Goal: Task Accomplishment & Management: Complete application form

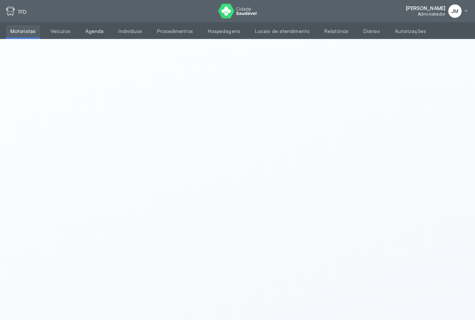
click at [89, 32] on link "Agenda" at bounding box center [94, 31] width 27 height 12
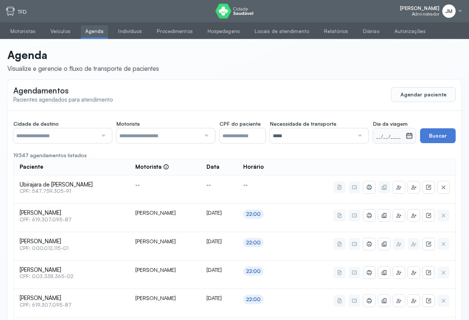
click at [103, 138] on div at bounding box center [102, 135] width 10 height 15
click at [208, 138] on div at bounding box center [206, 135] width 10 height 15
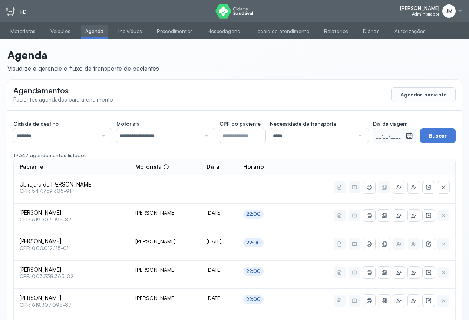
click at [361, 138] on div at bounding box center [359, 135] width 10 height 15
drag, startPoint x: 294, startPoint y: 172, endPoint x: 306, endPoint y: 146, distance: 28.2
click at [434, 135] on button "Buscar" at bounding box center [438, 135] width 36 height 15
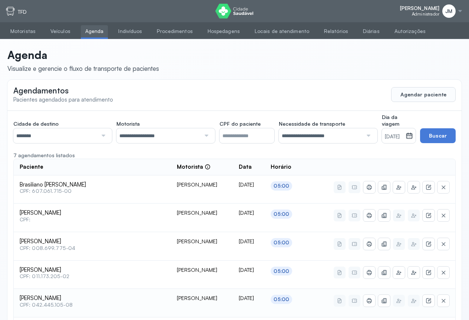
scroll to position [92, 0]
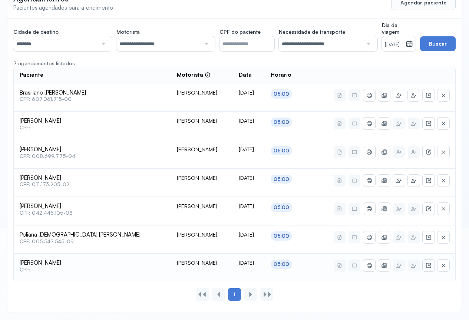
click at [430, 267] on icon at bounding box center [429, 265] width 6 height 6
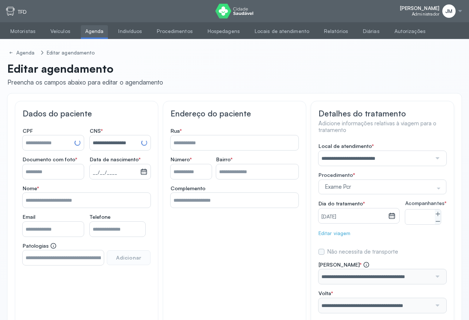
type input "**********"
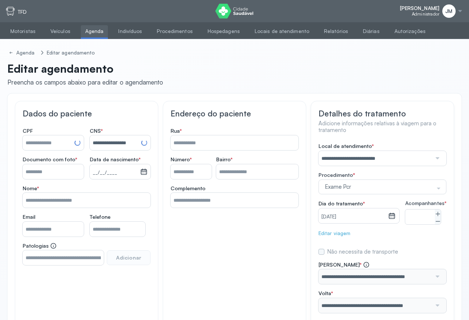
type input "***"
type input "******"
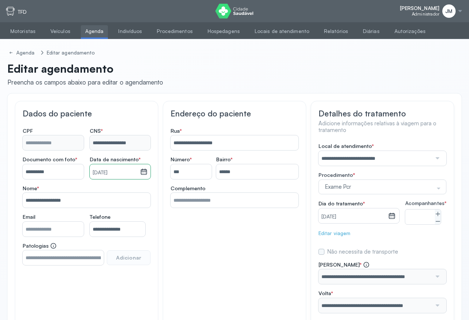
click at [151, 137] on div "**********" at bounding box center [86, 215] width 143 height 228
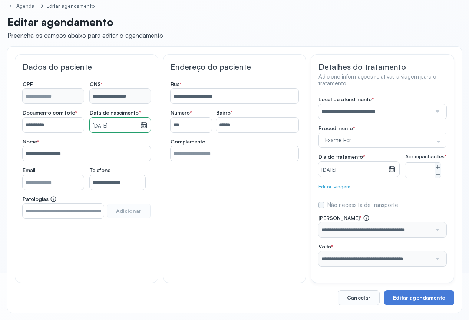
drag, startPoint x: 361, startPoint y: 300, endPoint x: 367, endPoint y: 291, distance: 10.7
click at [361, 299] on button "Cancelar" at bounding box center [359, 297] width 42 height 15
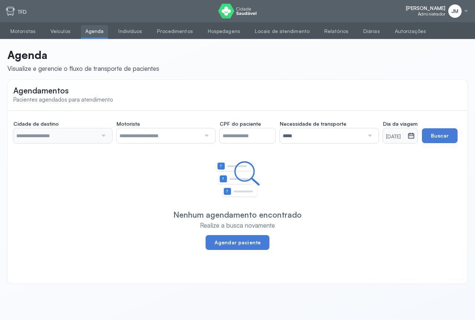
type input "********"
click at [413, 142] on div at bounding box center [410, 135] width 6 height 15
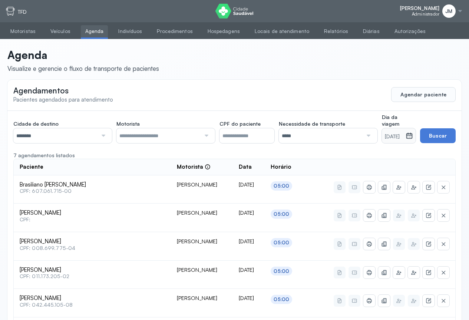
click at [205, 135] on div at bounding box center [206, 135] width 10 height 15
click at [148, 154] on div "**********" at bounding box center [234, 258] width 454 height 294
click at [207, 135] on div at bounding box center [206, 135] width 10 height 15
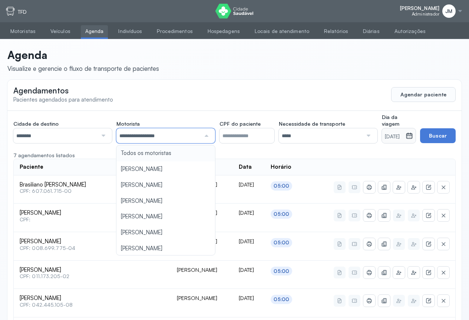
click at [145, 153] on div "**********" at bounding box center [234, 258] width 454 height 294
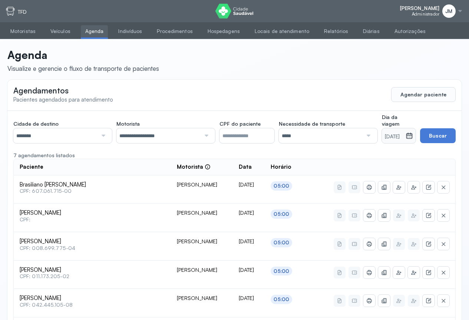
click at [363, 137] on div at bounding box center [368, 135] width 10 height 15
drag, startPoint x: 289, startPoint y: 169, endPoint x: 353, endPoint y: 161, distance: 65.0
click at [290, 169] on div "**********" at bounding box center [234, 258] width 454 height 294
click at [411, 136] on icon at bounding box center [409, 135] width 7 height 7
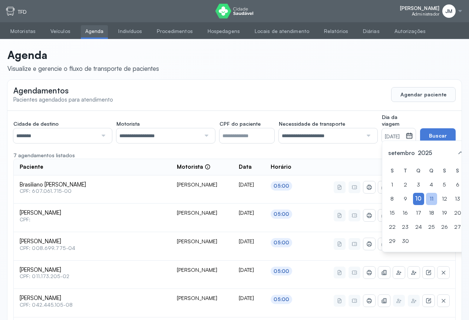
click at [426, 202] on div "11" at bounding box center [431, 199] width 11 height 12
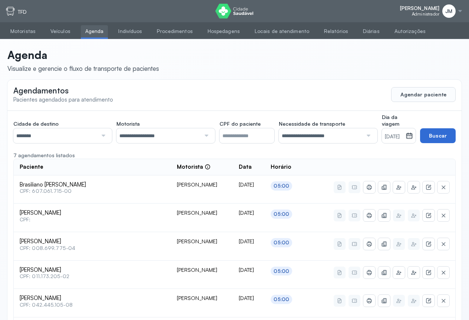
click at [435, 135] on button "Buscar" at bounding box center [438, 135] width 36 height 15
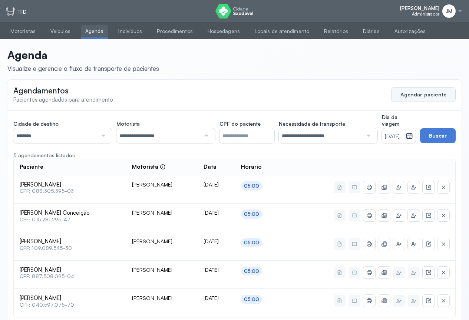
click at [423, 91] on button "Agendar paciente" at bounding box center [423, 94] width 65 height 15
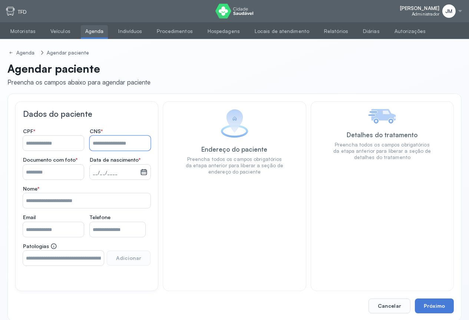
paste input "**********"
type input "**********"
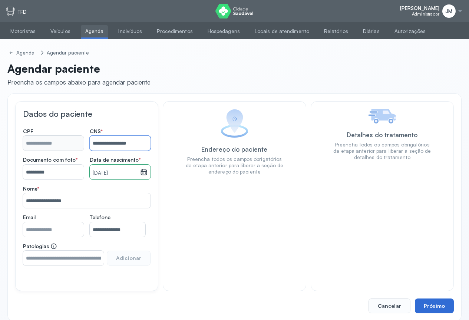
type input "**********"
click at [429, 300] on button "Próximo" at bounding box center [434, 305] width 39 height 15
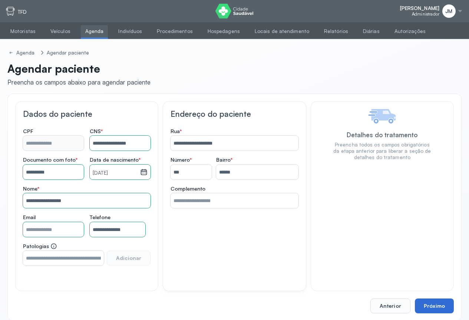
click at [435, 304] on button "Próximo" at bounding box center [434, 305] width 39 height 15
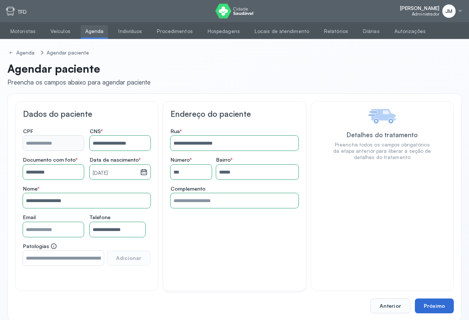
click at [435, 304] on button "Próximo" at bounding box center [434, 305] width 39 height 15
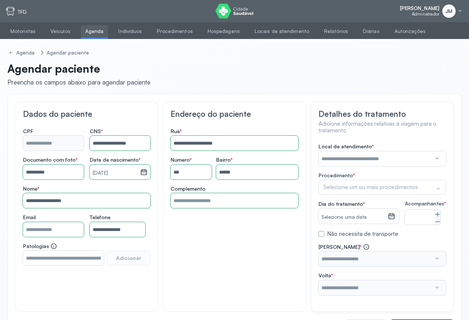
click at [425, 160] on input "text" at bounding box center [374, 158] width 113 height 15
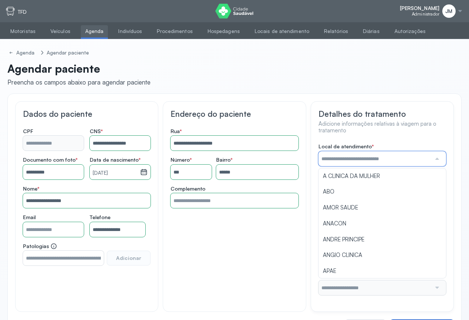
click at [356, 157] on input "text" at bounding box center [374, 158] width 113 height 15
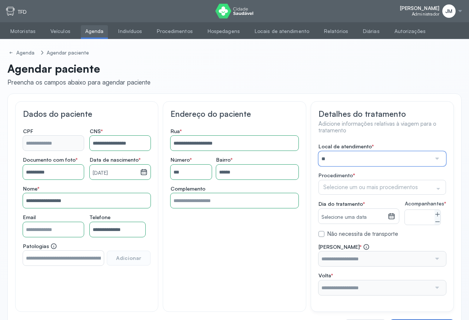
type input "*"
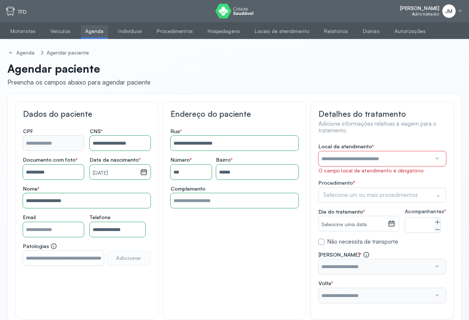
click at [436, 161] on div at bounding box center [436, 158] width 10 height 15
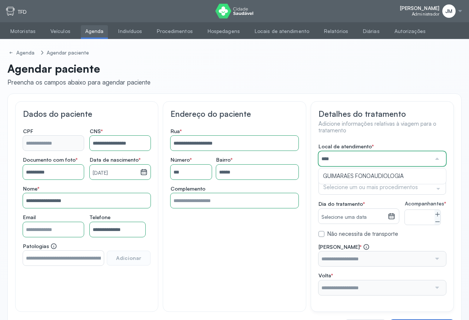
type input "*****"
click at [389, 176] on div "**********" at bounding box center [382, 219] width 128 height 152
click at [438, 188] on div at bounding box center [438, 189] width 15 height 14
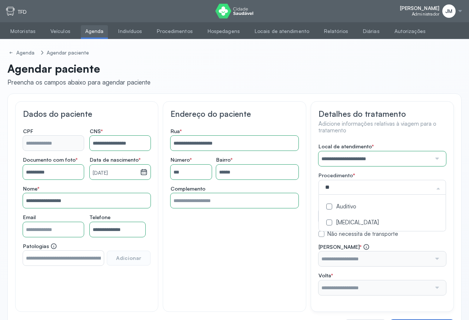
type input "***"
click at [342, 204] on div "Auditivo" at bounding box center [382, 207] width 118 height 7
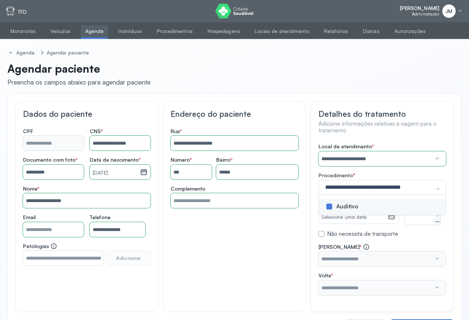
click at [444, 170] on div "**********" at bounding box center [382, 219] width 128 height 152
click at [398, 212] on div "Selecione uma data" at bounding box center [358, 216] width 80 height 15
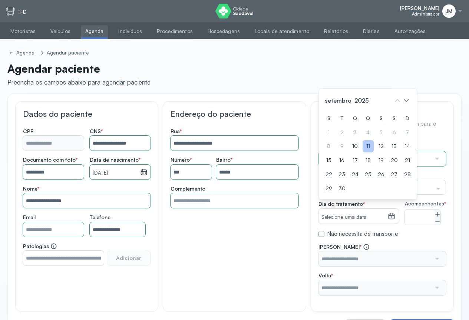
click at [367, 152] on div "11" at bounding box center [368, 146] width 11 height 12
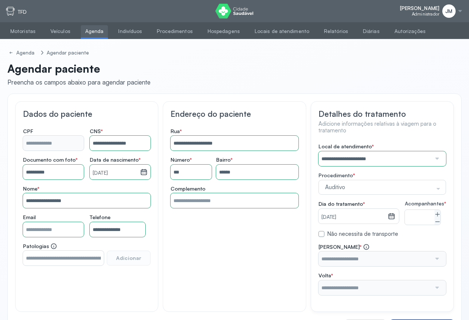
click at [438, 266] on div at bounding box center [436, 258] width 10 height 15
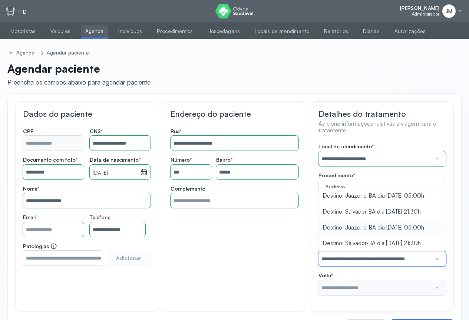
click at [357, 232] on div "**********" at bounding box center [382, 219] width 128 height 152
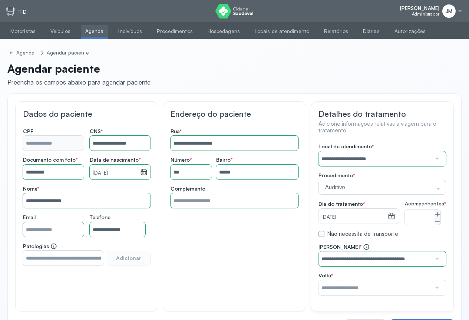
click at [438, 295] on div at bounding box center [436, 287] width 10 height 15
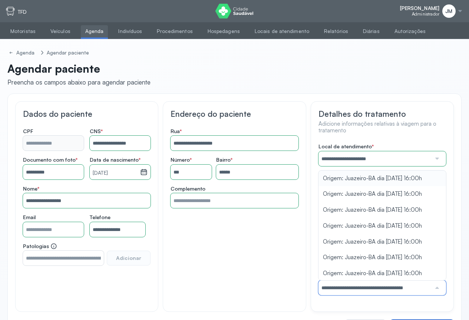
click at [367, 182] on div "**********" at bounding box center [382, 219] width 128 height 152
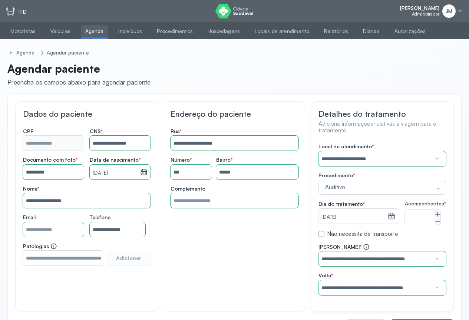
scroll to position [36, 0]
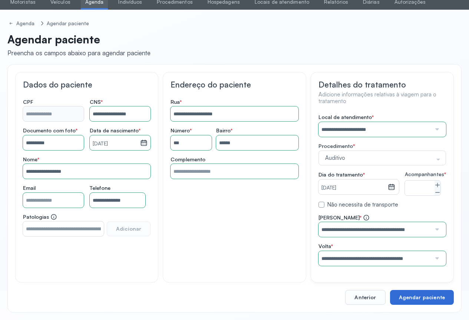
click at [422, 291] on button "Agendar paciente" at bounding box center [422, 297] width 64 height 15
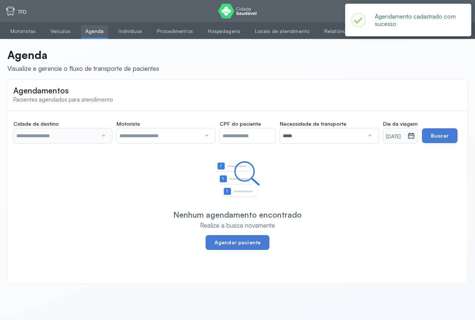
type input "********"
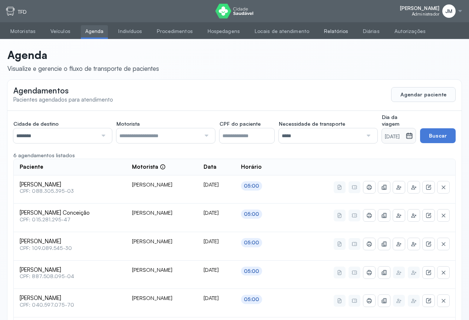
click at [328, 28] on link "Relatórios" at bounding box center [336, 31] width 33 height 12
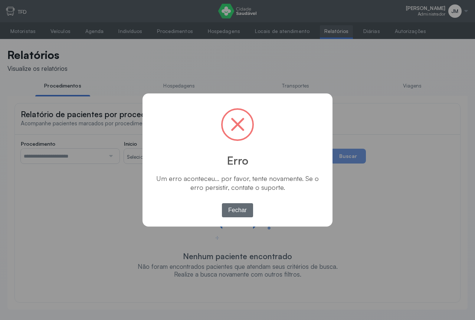
click at [234, 208] on button "Fechar" at bounding box center [238, 210] width 32 height 14
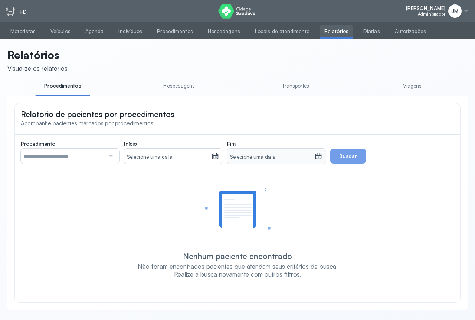
click at [324, 32] on link "Relatórios" at bounding box center [336, 31] width 33 height 12
click at [111, 155] on div at bounding box center [110, 156] width 10 height 15
click at [409, 87] on link "Viagens" at bounding box center [411, 86] width 55 height 12
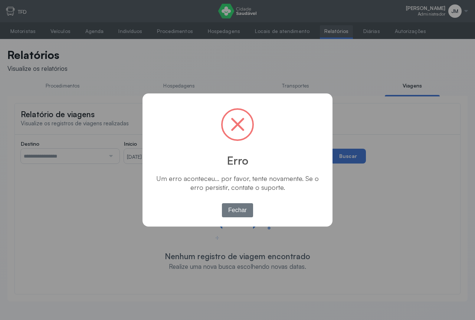
drag, startPoint x: 228, startPoint y: 208, endPoint x: 302, endPoint y: 169, distance: 83.7
click at [227, 208] on button "Fechar" at bounding box center [238, 210] width 32 height 14
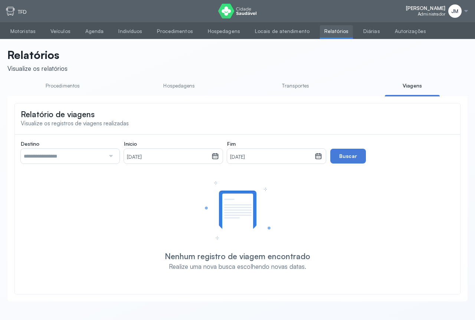
click at [406, 84] on link "Viagens" at bounding box center [411, 86] width 55 height 12
click at [410, 83] on link "Viagens" at bounding box center [411, 86] width 55 height 12
click at [112, 157] on div at bounding box center [110, 156] width 10 height 15
click at [110, 159] on div at bounding box center [110, 156] width 10 height 15
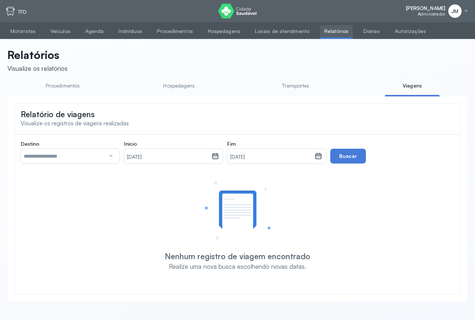
click at [110, 159] on div at bounding box center [110, 156] width 10 height 15
click at [406, 85] on link "Viagens" at bounding box center [411, 86] width 55 height 12
click at [317, 161] on div at bounding box center [317, 156] width 7 height 9
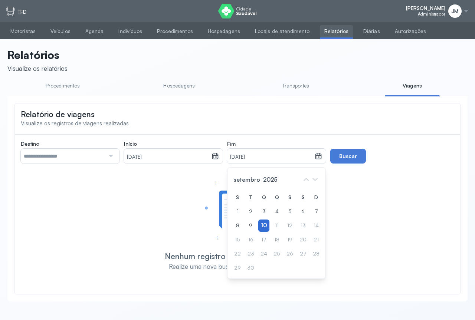
click at [264, 228] on div "10" at bounding box center [263, 225] width 11 height 12
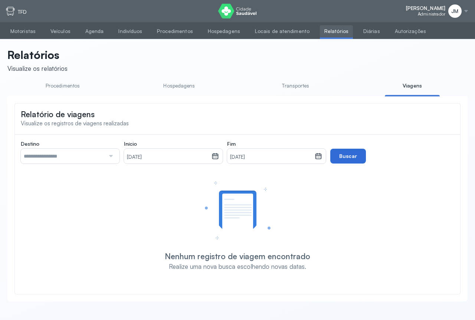
click at [355, 159] on button "Buscar" at bounding box center [348, 156] width 36 height 15
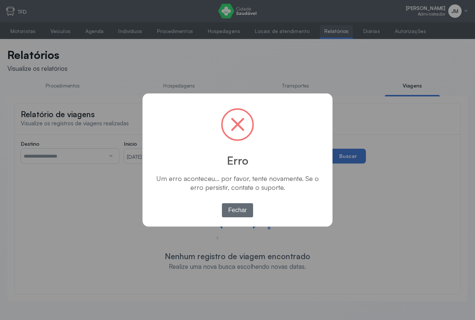
click at [232, 209] on button "Fechar" at bounding box center [238, 210] width 32 height 14
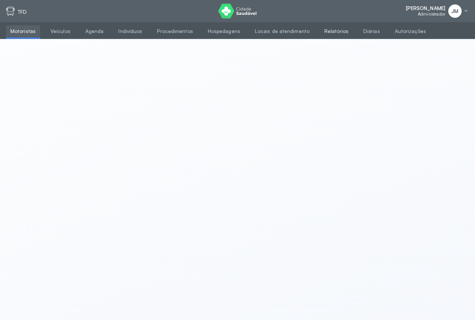
click at [325, 29] on link "Relatórios" at bounding box center [336, 31] width 33 height 12
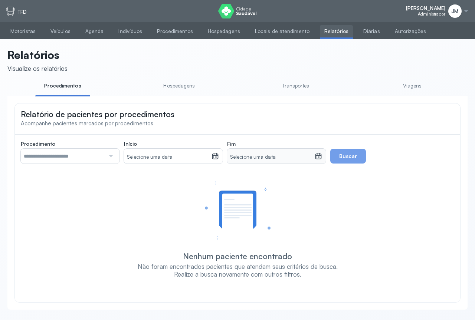
click at [411, 85] on link "Viagens" at bounding box center [411, 86] width 55 height 12
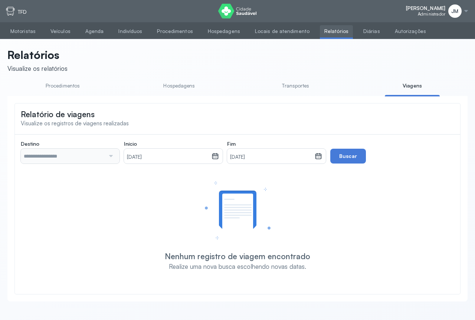
type input "**********"
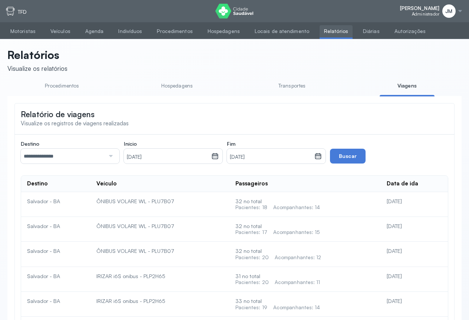
click at [111, 159] on div at bounding box center [110, 156] width 10 height 15
drag, startPoint x: 44, startPoint y: 209, endPoint x: 126, endPoint y: 184, distance: 86.5
click at [214, 160] on icon at bounding box center [214, 155] width 7 height 7
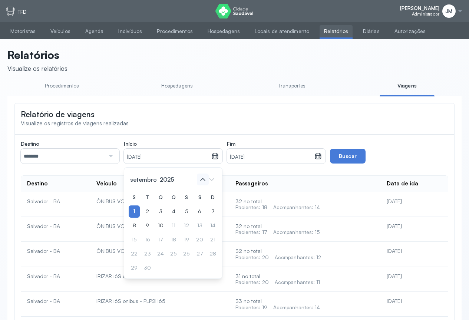
click at [205, 178] on icon at bounding box center [203, 179] width 12 height 12
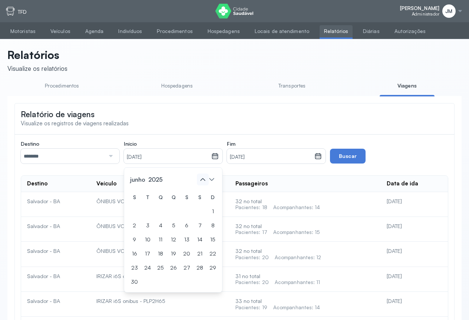
click at [205, 178] on icon at bounding box center [203, 179] width 12 height 12
click at [213, 181] on icon at bounding box center [212, 179] width 12 height 12
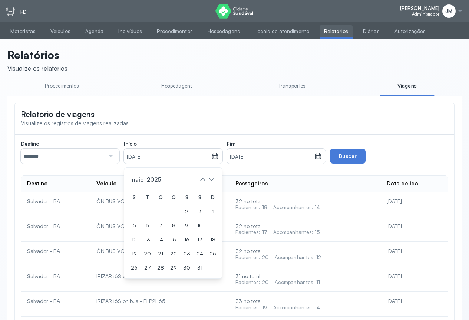
click at [318, 153] on div at bounding box center [317, 156] width 7 height 15
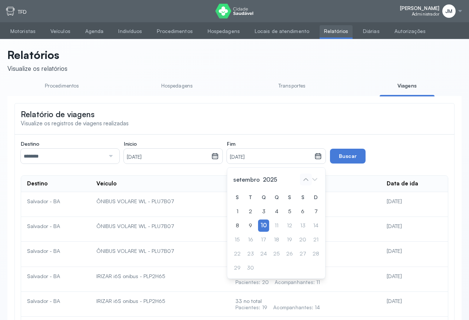
click at [306, 182] on icon at bounding box center [306, 179] width 12 height 12
click at [304, 181] on icon at bounding box center [306, 179] width 12 height 12
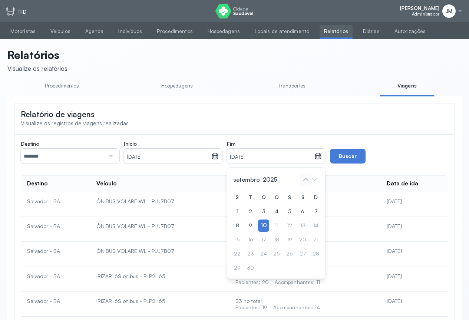
click at [307, 184] on icon at bounding box center [306, 179] width 12 height 12
click at [319, 159] on icon at bounding box center [317, 155] width 7 height 7
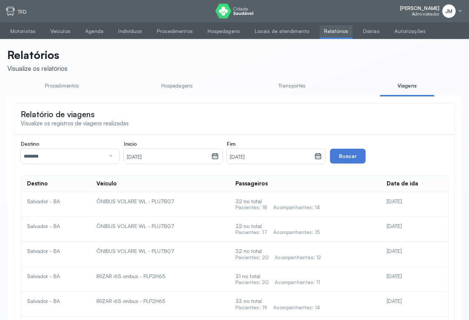
click at [320, 159] on icon at bounding box center [317, 155] width 7 height 7
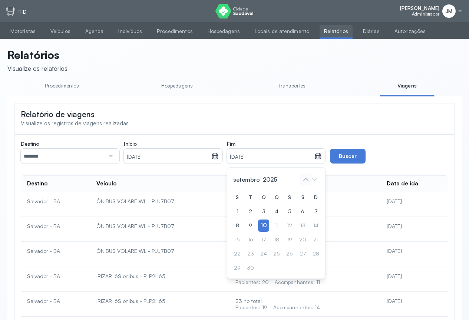
click at [306, 184] on icon at bounding box center [306, 179] width 12 height 12
click at [306, 182] on icon at bounding box center [306, 179] width 12 height 12
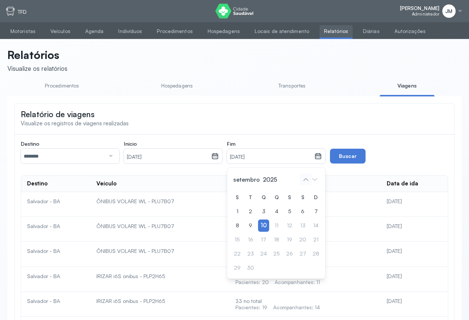
click at [306, 182] on icon at bounding box center [306, 179] width 12 height 12
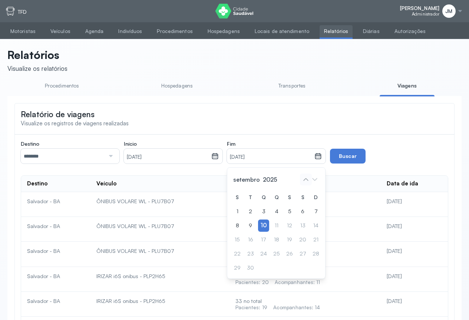
click at [306, 182] on icon at bounding box center [306, 179] width 12 height 12
click at [307, 180] on icon at bounding box center [306, 179] width 12 height 12
click at [307, 178] on icon at bounding box center [306, 179] width 12 height 12
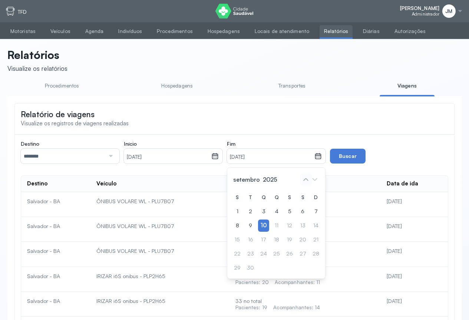
click at [308, 181] on icon at bounding box center [306, 179] width 12 height 12
click at [307, 181] on icon at bounding box center [305, 179] width 5 height 3
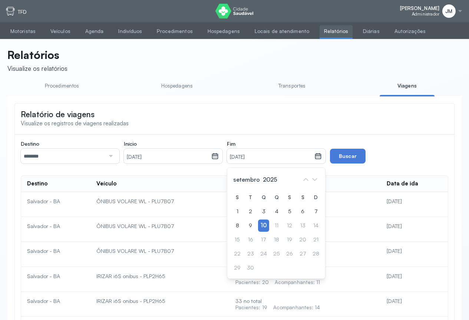
drag, startPoint x: 306, startPoint y: 180, endPoint x: 274, endPoint y: 97, distance: 89.4
click at [310, 175] on div "setembro 2025 S T Q Q S S D 1 2 3 4 5 6 7 8 9 10 11 12 13 14 15 16 17 18 19 20 …" at bounding box center [276, 222] width 99 height 111
click at [303, 182] on icon at bounding box center [306, 179] width 12 height 12
click at [305, 181] on icon at bounding box center [305, 179] width 5 height 3
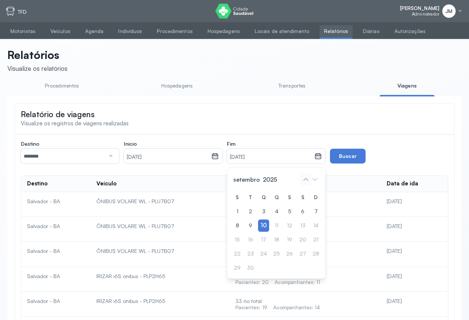
click at [305, 181] on icon at bounding box center [305, 179] width 5 height 3
click at [307, 183] on icon at bounding box center [306, 179] width 12 height 12
drag, startPoint x: 307, startPoint y: 183, endPoint x: 311, endPoint y: 182, distance: 4.2
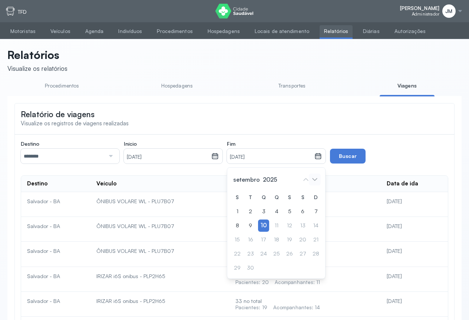
click at [308, 183] on icon at bounding box center [306, 179] width 12 height 12
drag, startPoint x: 311, startPoint y: 182, endPoint x: 302, endPoint y: 140, distance: 43.2
click at [313, 181] on icon at bounding box center [315, 179] width 12 height 12
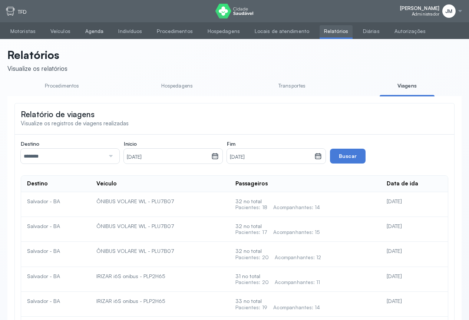
click at [97, 31] on link "Agenda" at bounding box center [94, 31] width 27 height 12
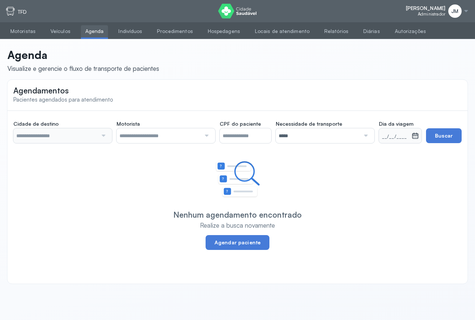
click at [103, 136] on div at bounding box center [102, 135] width 10 height 15
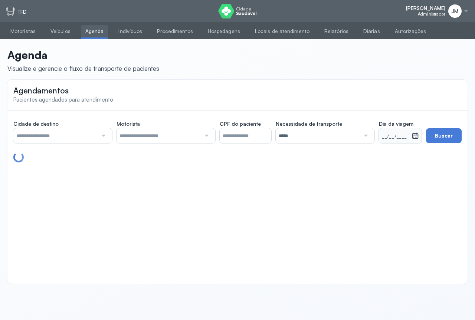
click at [102, 136] on div at bounding box center [102, 135] width 10 height 15
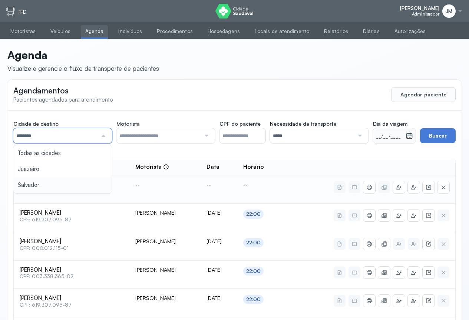
drag, startPoint x: 25, startPoint y: 186, endPoint x: 48, endPoint y: 176, distance: 25.3
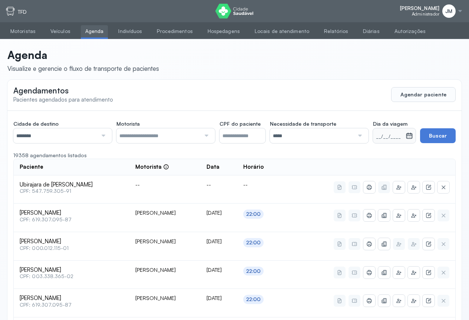
click at [205, 132] on div at bounding box center [206, 135] width 10 height 15
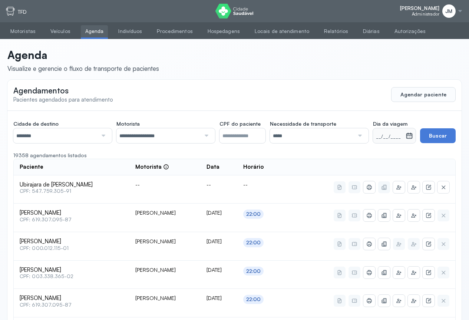
click at [359, 133] on div at bounding box center [359, 135] width 10 height 15
drag, startPoint x: 311, startPoint y: 167, endPoint x: 356, endPoint y: 156, distance: 46.3
click at [407, 135] on icon at bounding box center [409, 136] width 6 height 6
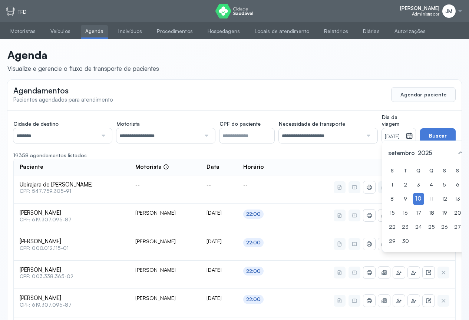
click at [465, 205] on div "14" at bounding box center [470, 199] width 11 height 12
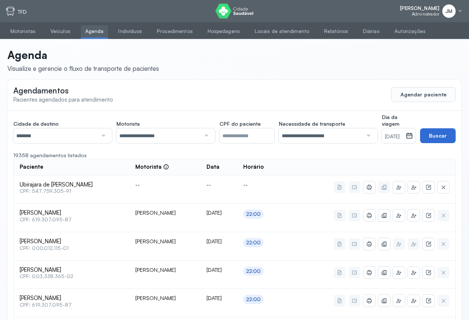
click at [445, 133] on button "Buscar" at bounding box center [438, 135] width 36 height 15
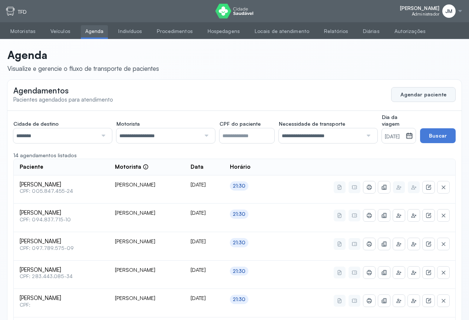
click at [426, 94] on button "Agendar paciente" at bounding box center [423, 94] width 65 height 15
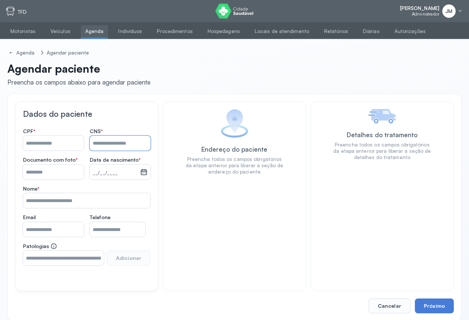
drag, startPoint x: 102, startPoint y: 143, endPoint x: 123, endPoint y: 140, distance: 21.3
click at [102, 143] on input "Nome *" at bounding box center [120, 143] width 61 height 15
type input "**********"
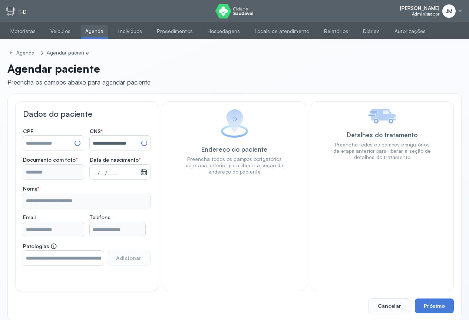
type input "**********"
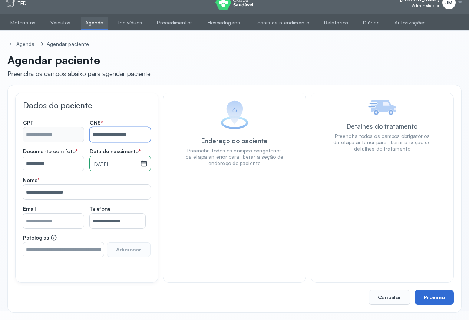
type input "**********"
click at [429, 298] on button "Próximo" at bounding box center [434, 297] width 39 height 15
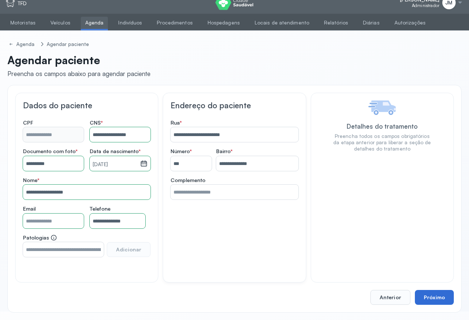
click at [429, 298] on button "Próximo" at bounding box center [434, 297] width 39 height 15
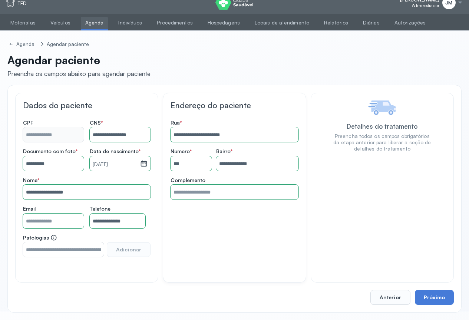
click at [434, 295] on button "Próximo" at bounding box center [434, 297] width 39 height 15
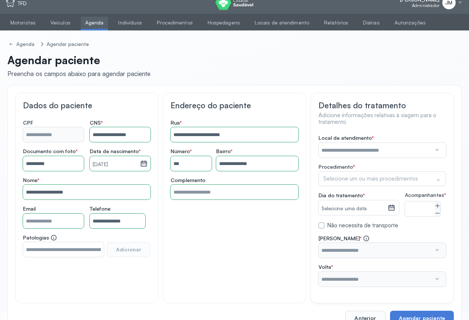
click at [437, 146] on div at bounding box center [436, 150] width 10 height 15
type input "****"
click at [363, 167] on div "**********" at bounding box center [382, 211] width 128 height 152
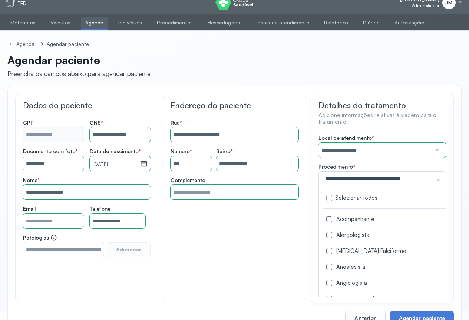
click at [430, 182] on div "Selecionar todos Acompanhante Alergologista Anemia Falciforme Anestesista Angio…" at bounding box center [382, 178] width 128 height 15
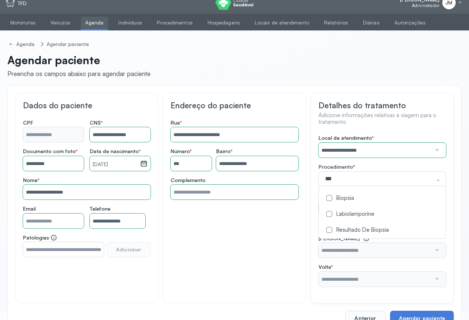
type input "****"
click at [347, 199] on div "Biopsia" at bounding box center [382, 198] width 118 height 7
click at [443, 232] on div "**********" at bounding box center [382, 211] width 128 height 152
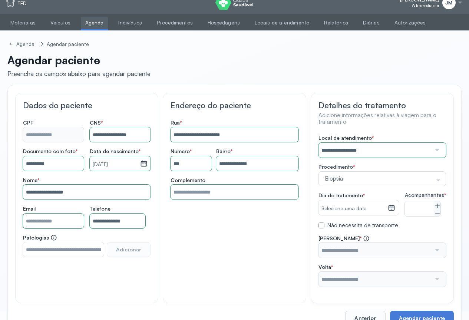
click at [395, 209] on icon at bounding box center [392, 208] width 6 height 6
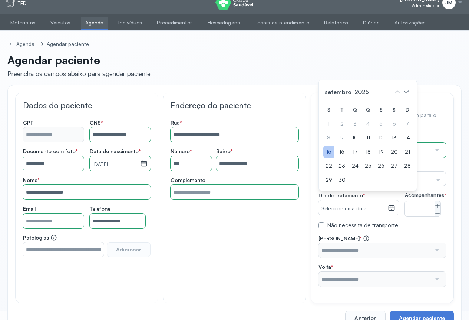
click at [331, 158] on div "15" at bounding box center [328, 152] width 11 height 12
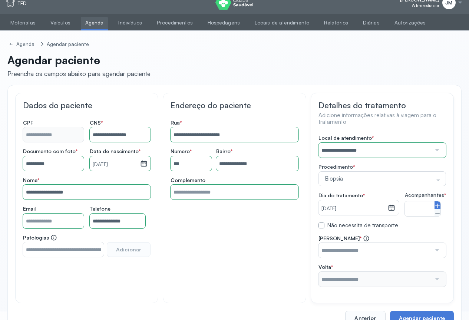
click at [440, 209] on icon at bounding box center [437, 206] width 6 height 6
click at [439, 258] on div at bounding box center [436, 250] width 10 height 15
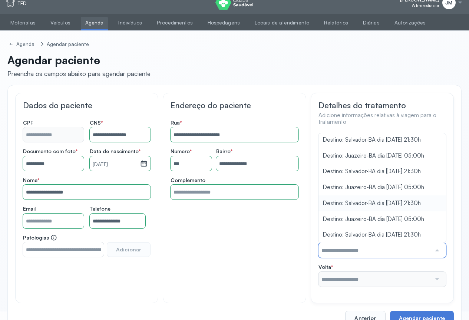
scroll to position [73, 0]
click at [360, 188] on div "**********" at bounding box center [382, 211] width 128 height 152
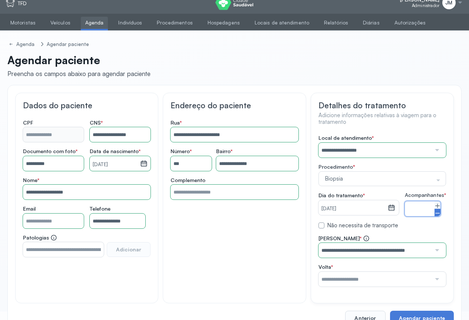
click at [440, 216] on icon at bounding box center [437, 213] width 6 height 6
type input "*"
click at [437, 284] on div at bounding box center [436, 279] width 10 height 15
click at [436, 287] on div at bounding box center [436, 279] width 10 height 15
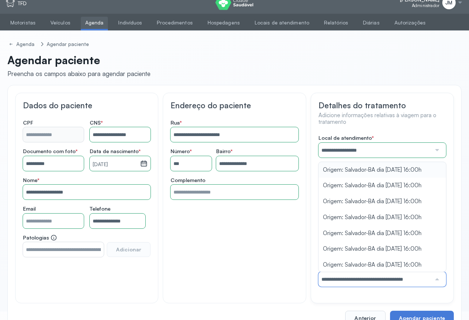
click at [365, 176] on div "**********" at bounding box center [382, 211] width 128 height 152
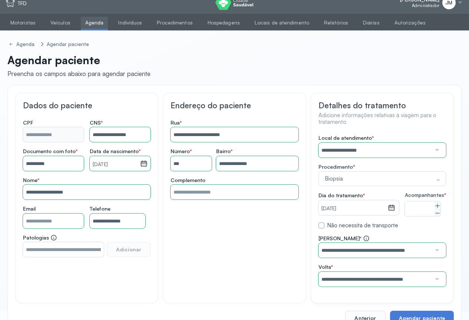
scroll to position [36, 0]
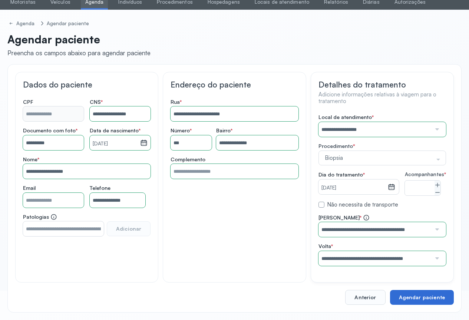
click at [419, 296] on button "Agendar paciente" at bounding box center [422, 297] width 64 height 15
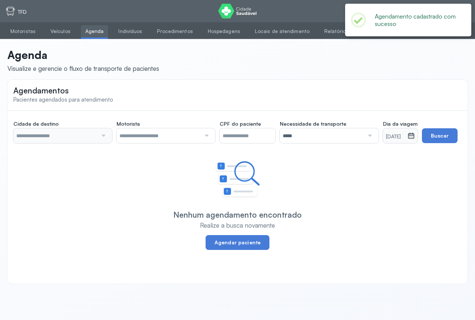
type input "********"
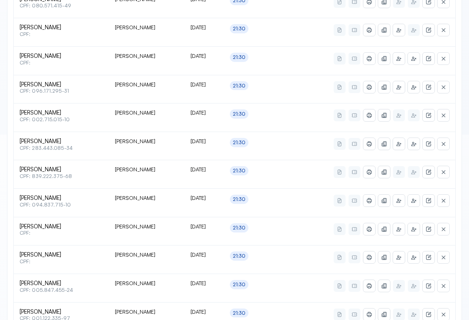
scroll to position [319, 0]
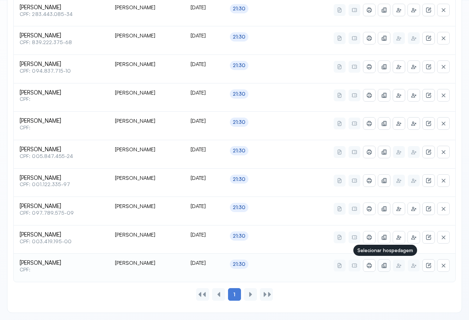
click at [387, 266] on icon at bounding box center [384, 265] width 6 height 6
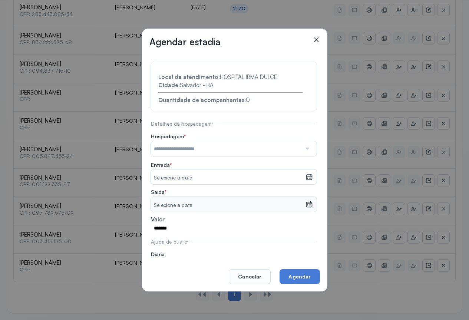
click at [301, 152] on div at bounding box center [306, 148] width 11 height 15
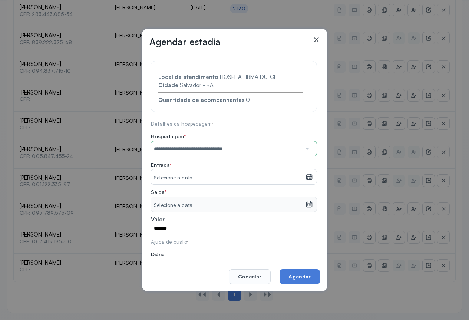
click at [257, 179] on section "**********" at bounding box center [234, 167] width 166 height 213
click at [292, 173] on div "Selecione a data" at bounding box center [228, 176] width 154 height 15
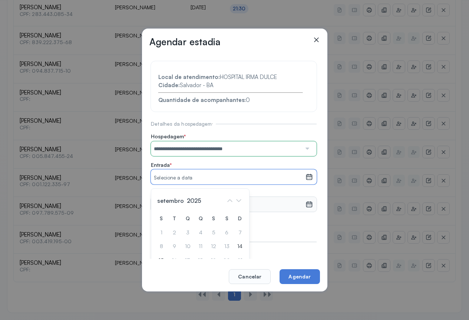
scroll to position [37, 0]
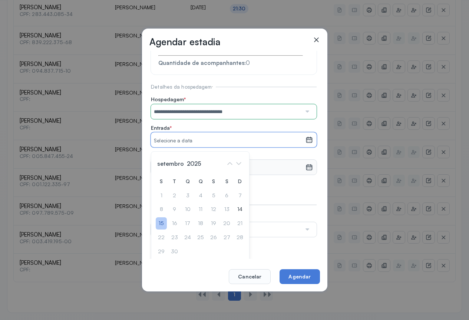
click at [162, 223] on div "15" at bounding box center [161, 223] width 11 height 12
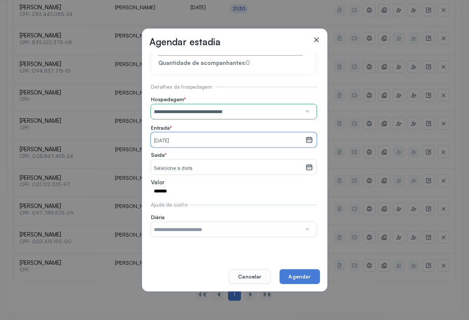
scroll to position [23, 0]
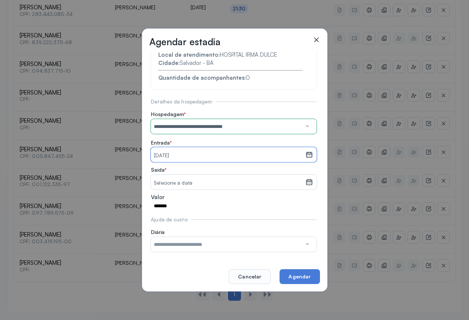
click at [305, 182] on icon at bounding box center [308, 181] width 7 height 7
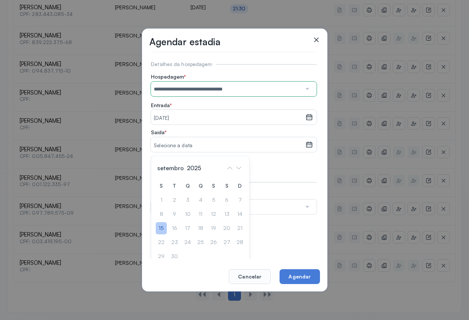
click at [160, 228] on div "15" at bounding box center [161, 228] width 11 height 12
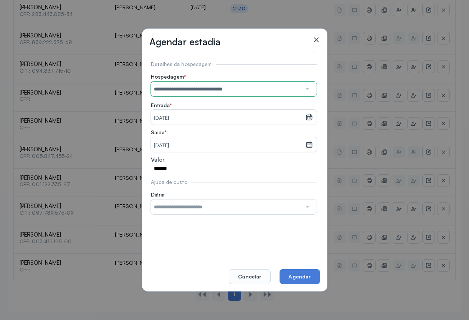
scroll to position [23, 0]
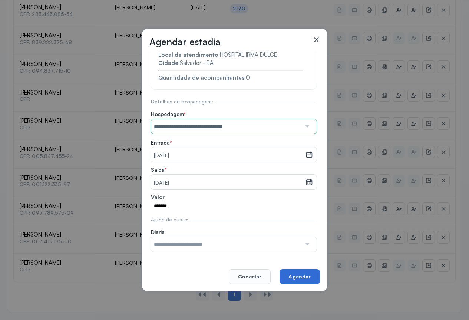
click at [309, 275] on button "Agendar" at bounding box center [300, 276] width 40 height 15
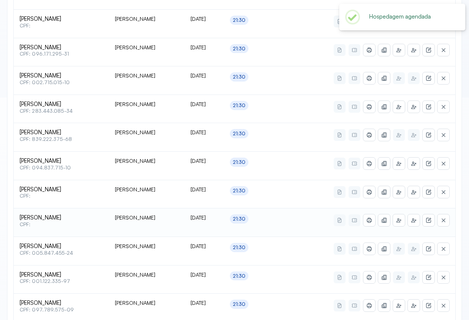
scroll to position [319, 0]
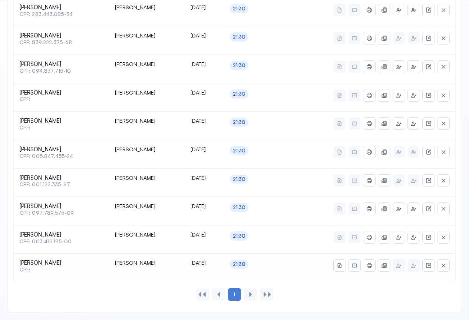
click at [354, 268] on icon at bounding box center [354, 265] width 6 height 6
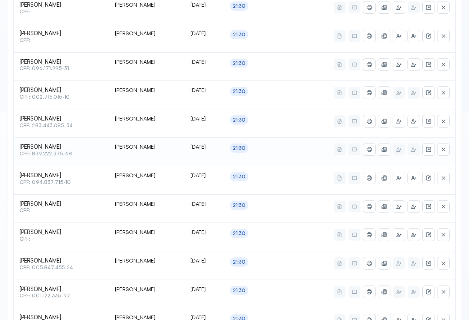
scroll to position [0, 0]
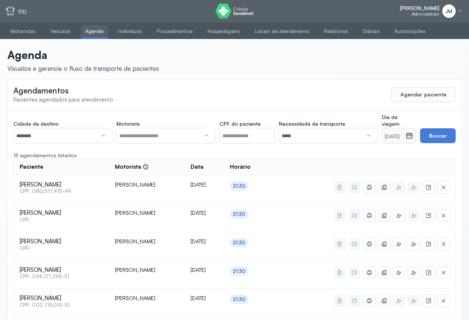
click at [454, 9] on div "JM" at bounding box center [448, 10] width 13 height 13
click at [409, 50] on div "Sair" at bounding box center [419, 52] width 34 height 6
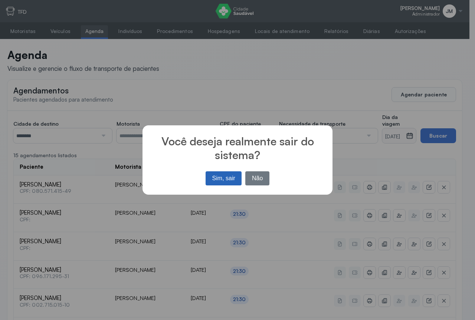
click at [224, 178] on button "Sim, sair" at bounding box center [223, 178] width 36 height 14
